Goal: Check status: Check status

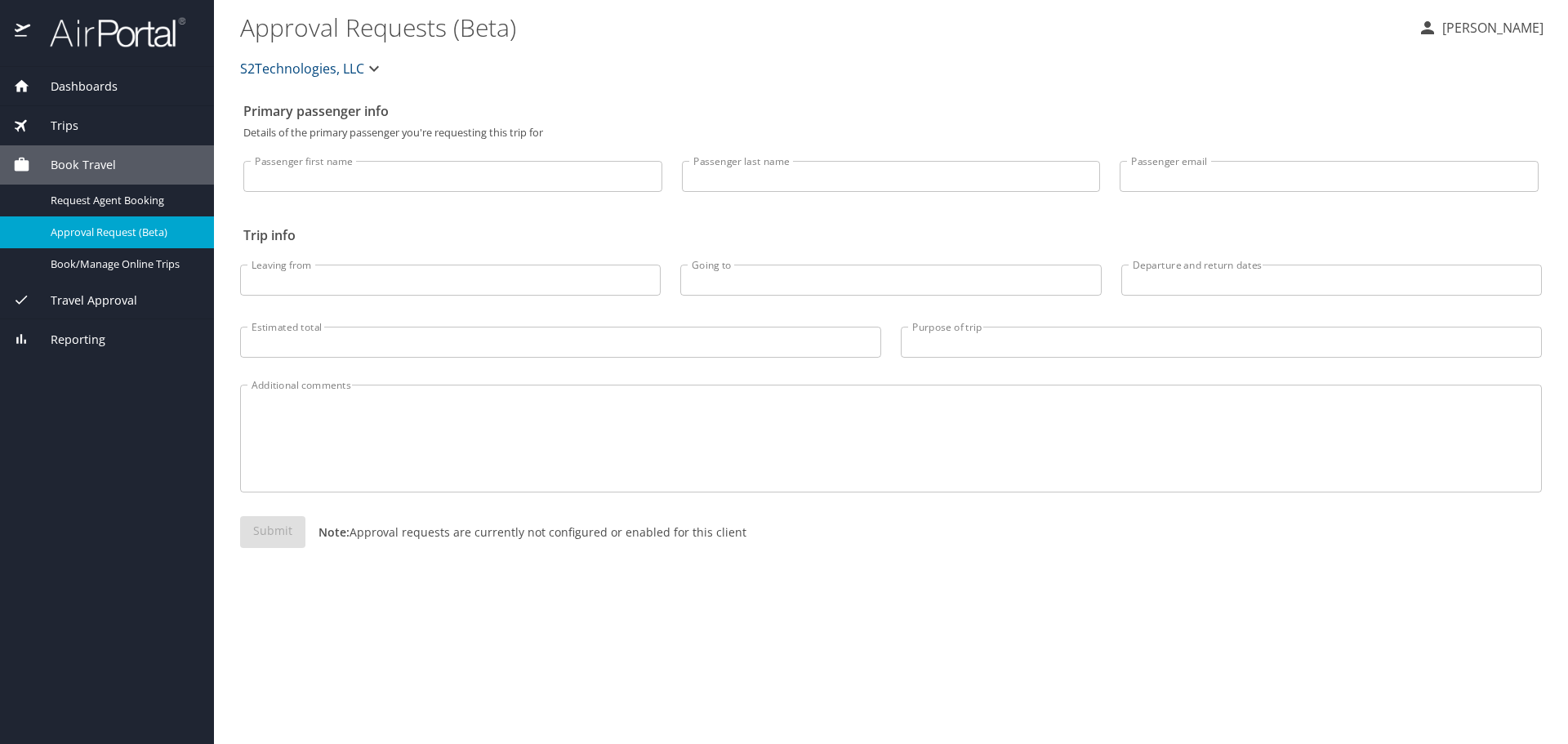
click at [109, 298] on span "Travel Approval" at bounding box center [84, 301] width 107 height 18
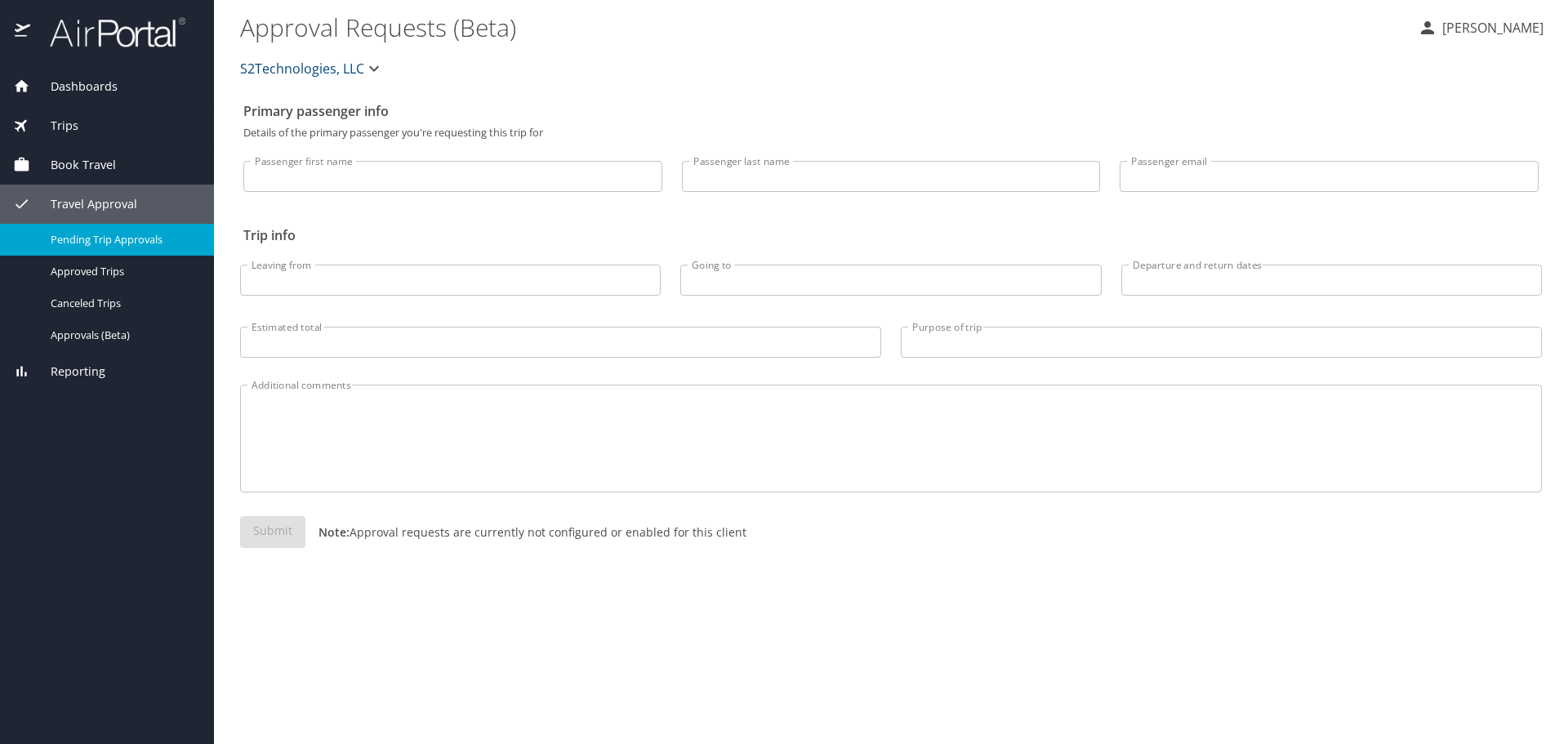
click at [126, 239] on span "Pending Trip Approvals" at bounding box center [123, 240] width 144 height 15
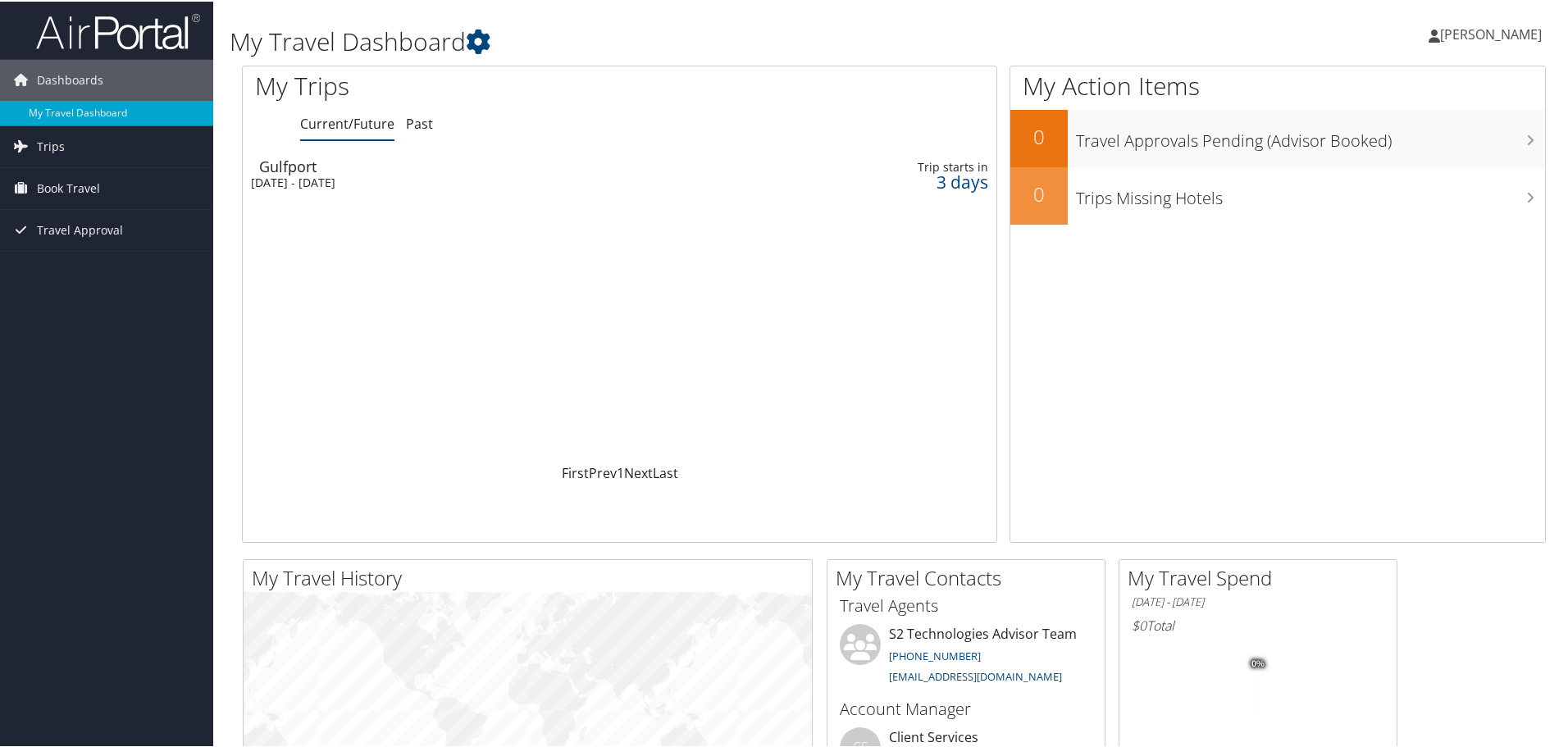
click at [347, 176] on div "Thu 2 Oct 2025 - Mon 6 Oct 2025" at bounding box center [481, 181] width 461 height 15
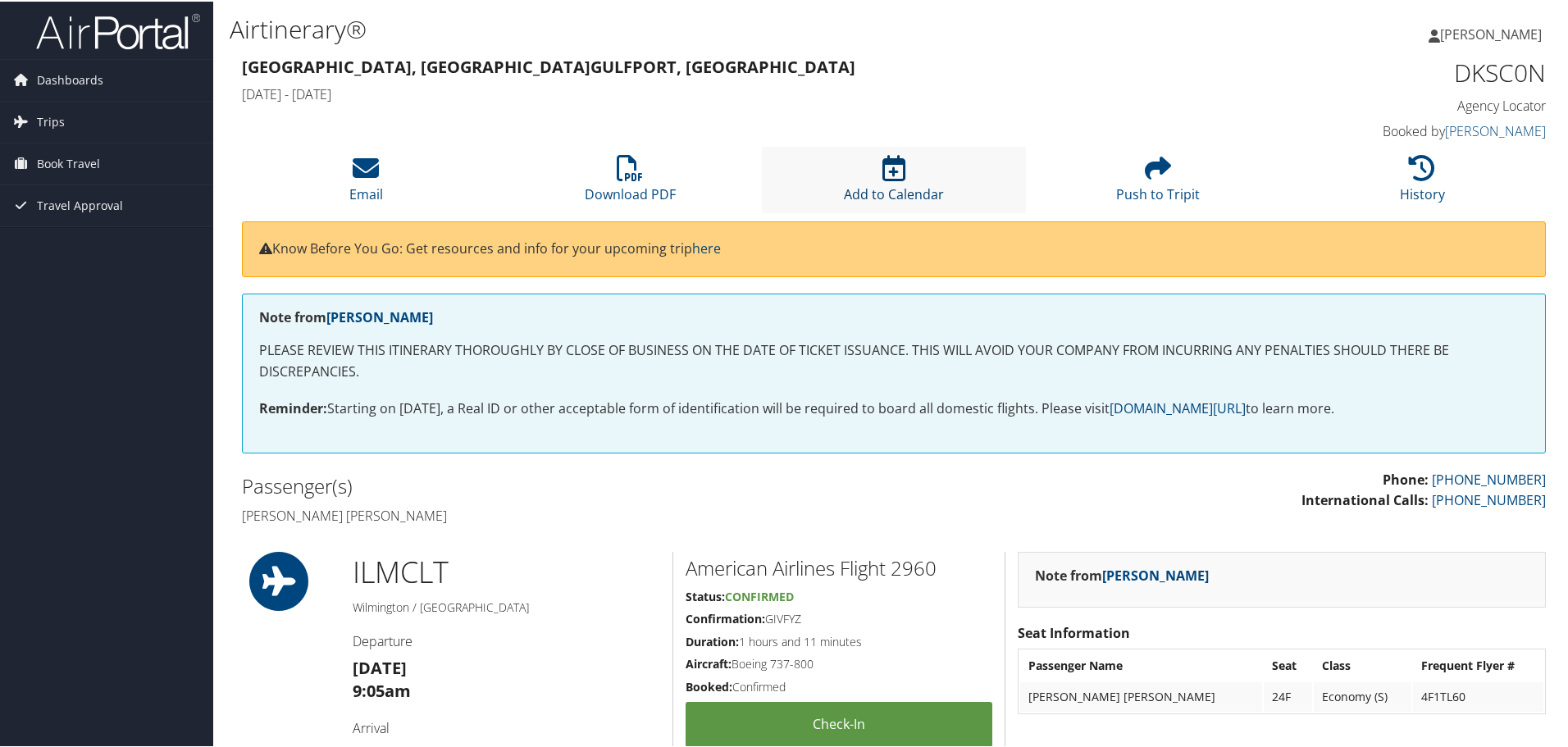
click at [899, 177] on icon at bounding box center [893, 166] width 23 height 27
click at [91, 198] on span "Travel Approval" at bounding box center [80, 204] width 86 height 41
click at [95, 262] on link "Approved Trips" at bounding box center [106, 261] width 213 height 25
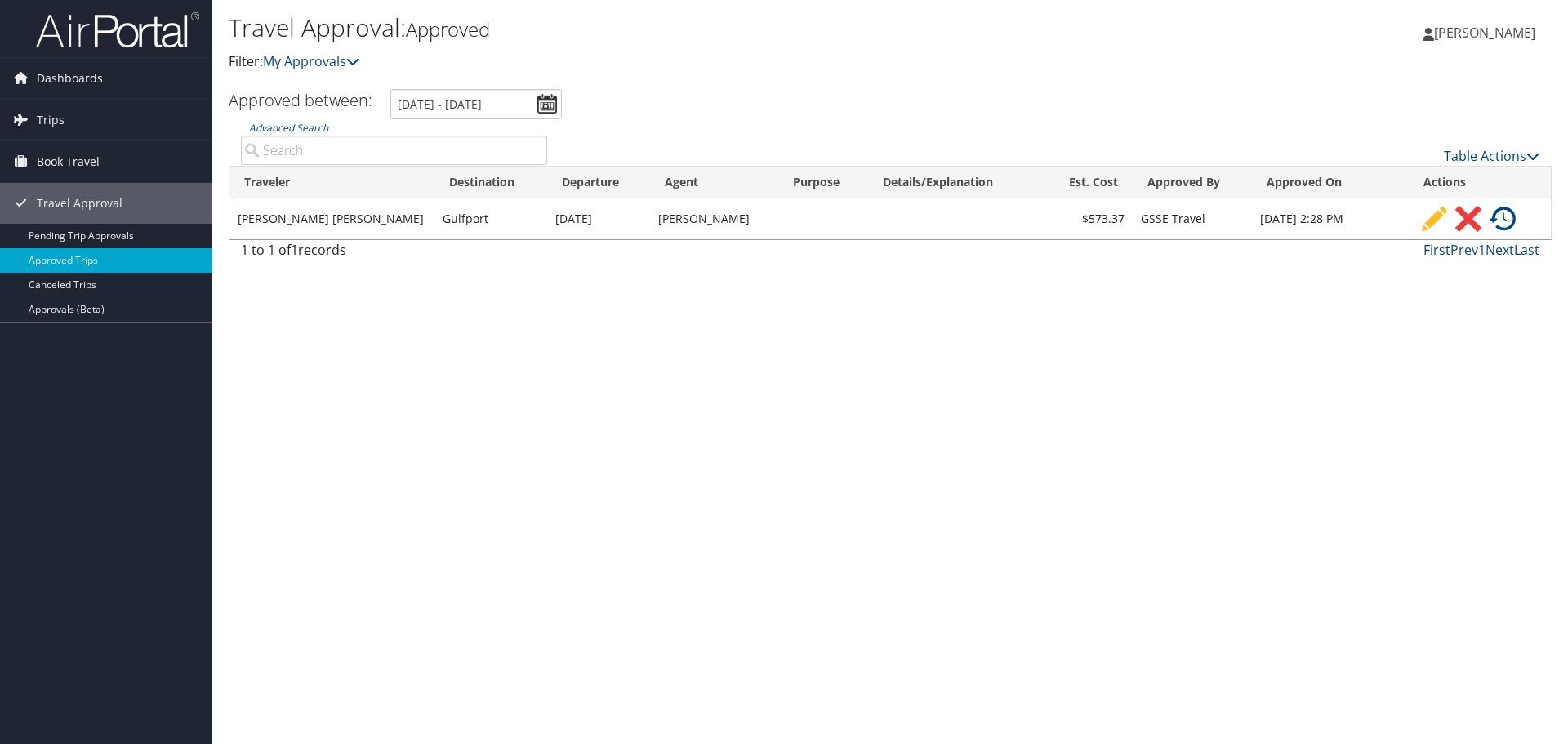
click at [1502, 219] on img at bounding box center [1502, 219] width 26 height 26
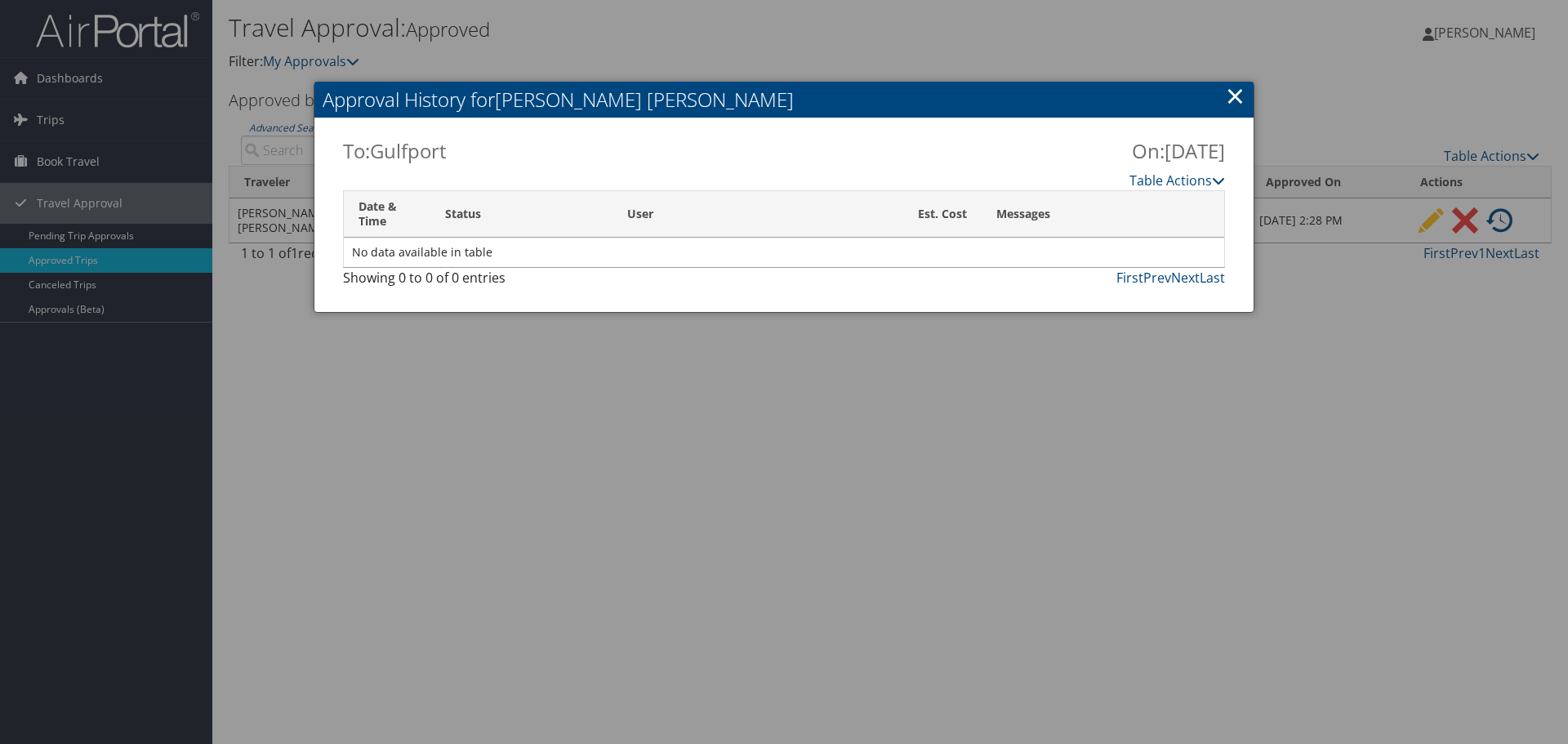
click at [1242, 94] on link "×" at bounding box center [1235, 96] width 19 height 33
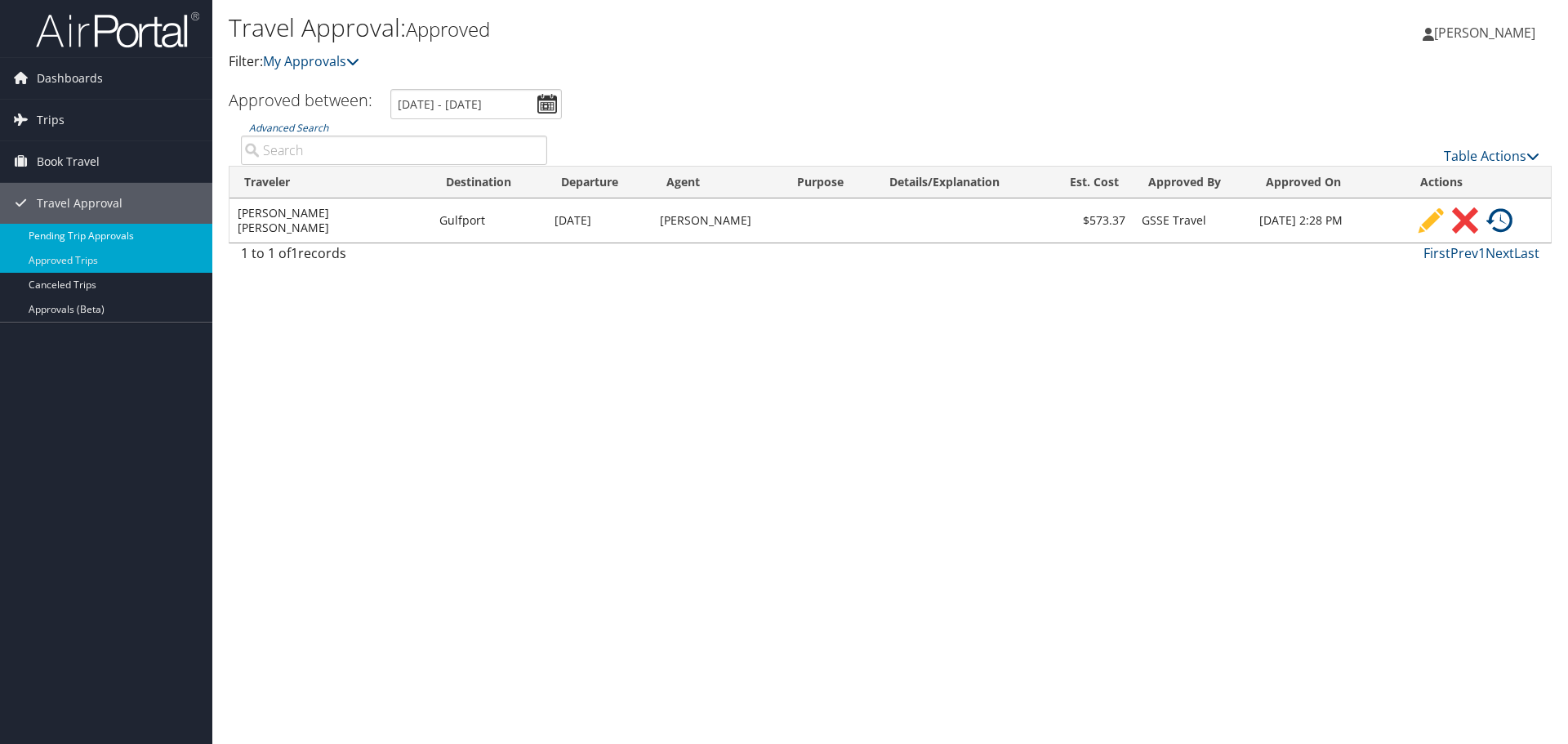
click at [89, 233] on link "Pending Trip Approvals" at bounding box center [106, 236] width 212 height 25
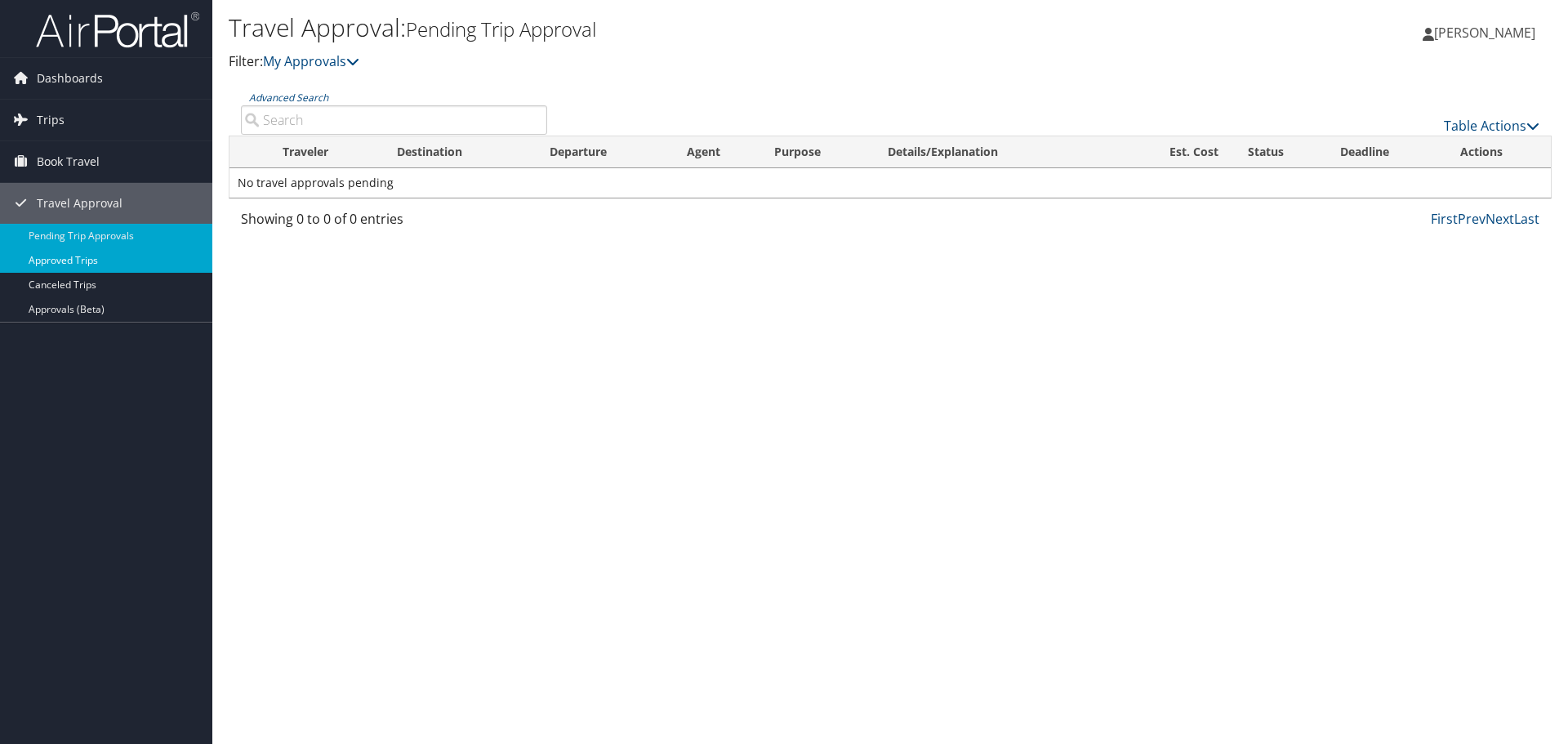
click at [83, 260] on link "Approved Trips" at bounding box center [106, 260] width 212 height 25
